Goal: Task Accomplishment & Management: Use online tool/utility

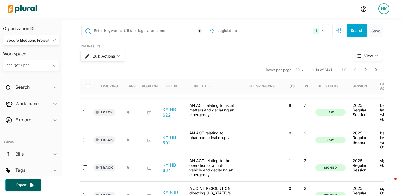
click at [52, 38] on div "Secure Elections Project ic_keyboard_arrow_down" at bounding box center [31, 40] width 56 height 11
click at [35, 54] on div "Personal" at bounding box center [29, 53] width 45 height 5
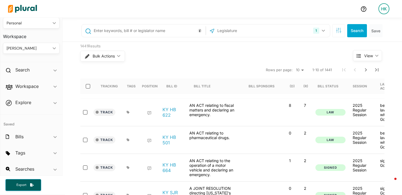
scroll to position [20, 0]
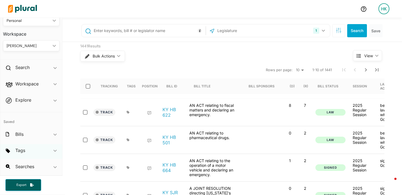
click at [27, 148] on div "Tags ic_keyboard_arrow_down" at bounding box center [31, 151] width 62 height 15
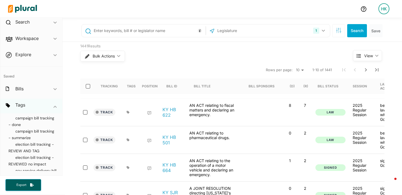
scroll to position [68, 0]
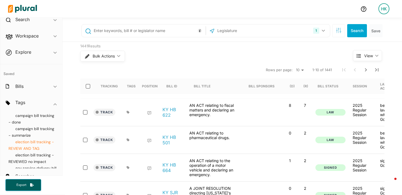
click at [27, 148] on span "election bill tracking - REVIEW AND TAG" at bounding box center [32, 146] width 46 height 12
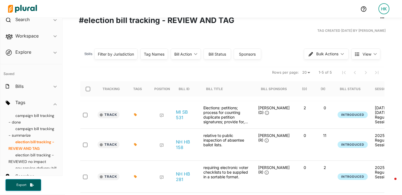
scroll to position [42, 0]
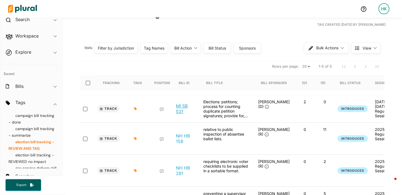
click at [179, 110] on link "MI SB 531" at bounding box center [185, 108] width 19 height 11
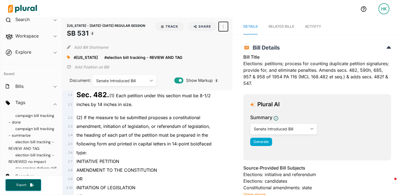
click at [222, 27] on button "button" at bounding box center [223, 26] width 9 height 9
click at [238, 50] on div "View Source" at bounding box center [246, 51] width 33 height 5
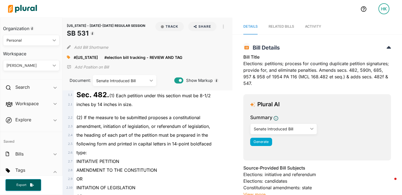
click at [316, 29] on link "Activity" at bounding box center [313, 27] width 16 height 16
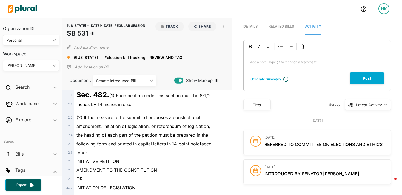
click at [291, 63] on p "Add a note. Type @ to mention a teammate... ﻿" at bounding box center [317, 62] width 134 height 5
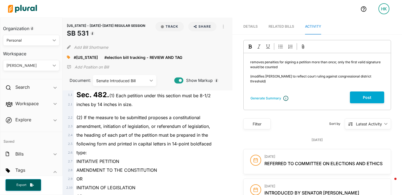
click at [314, 66] on p "removes penalties for signing a petition more than once; only the first valid s…" at bounding box center [317, 65] width 134 height 10
click at [362, 94] on button "Post" at bounding box center [367, 98] width 34 height 12
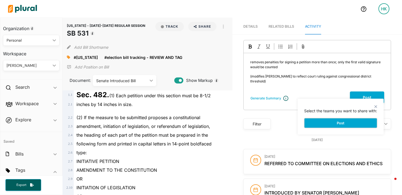
click at [311, 123] on button "Post" at bounding box center [340, 123] width 73 height 10
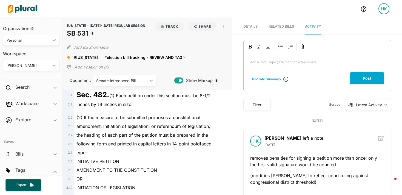
click at [183, 58] on polygon at bounding box center [185, 57] width 4 height 4
click at [69, 57] on icon at bounding box center [68, 57] width 3 height 3
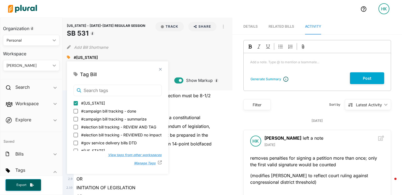
scroll to position [1, 0]
click at [75, 135] on input "#election bill tracking - REVIEWED no impact" at bounding box center [76, 134] width 4 height 4
checkbox input "true"
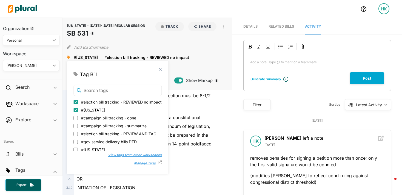
scroll to position [0, 0]
click at [211, 142] on div "following form and printed in capital letters in 14-point boldfaced" at bounding box center [150, 144] width 152 height 9
